Goal: Task Accomplishment & Management: Manage account settings

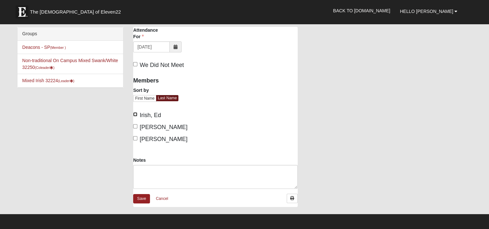
click at [134, 113] on input "Irish, Ed" at bounding box center [135, 114] width 4 height 4
checkbox input "true"
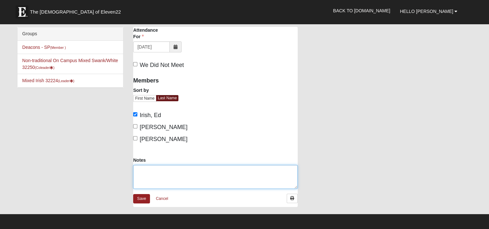
click at [155, 170] on textarea "Notes" at bounding box center [215, 177] width 164 height 24
paste textarea "Volunteers - 1 (Ed) Residents - 13 (Faye, June, Lucy, Pat, Harry, Sam, Michael,…"
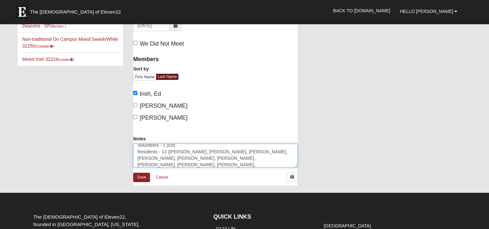
scroll to position [32, 0]
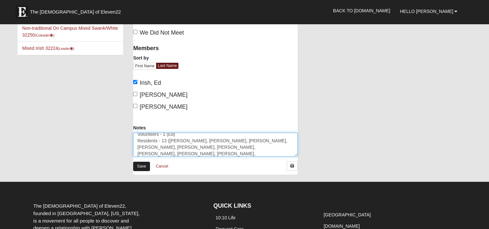
type textarea "Volunteers - 1 (Ed) Residents - 13 ([PERSON_NAME], [PERSON_NAME], [PERSON_NAME]…"
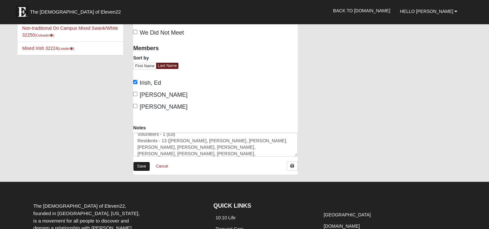
click at [137, 166] on link "Save" at bounding box center [141, 165] width 17 height 9
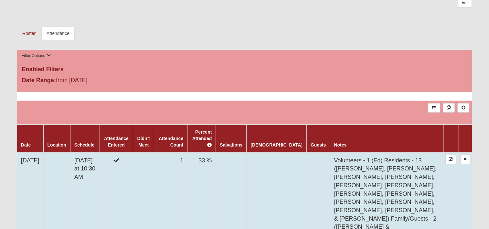
scroll to position [194, 0]
click at [448, 154] on link at bounding box center [450, 158] width 11 height 9
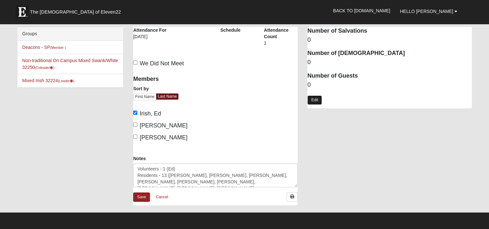
click at [313, 99] on link "Edit" at bounding box center [314, 99] width 15 height 9
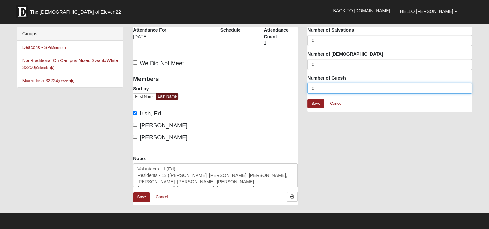
drag, startPoint x: 316, startPoint y: 89, endPoint x: 298, endPoint y: 89, distance: 17.5
click at [298, 90] on div "The Windsor at San Pablo Attendance Attendance For 8/31/2025 Schedule Attendanc…" at bounding box center [302, 119] width 348 height 185
type input "15"
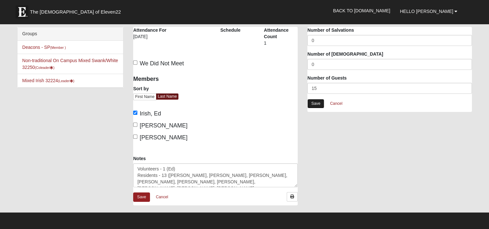
click at [314, 101] on link "Save" at bounding box center [315, 103] width 17 height 9
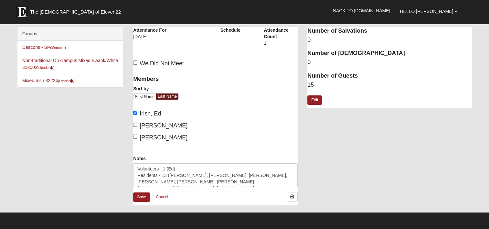
click at [151, 193] on div "Save Cancel" at bounding box center [215, 198] width 164 height 13
click at [143, 195] on link "Save" at bounding box center [141, 196] width 17 height 9
